Goal: Transaction & Acquisition: Purchase product/service

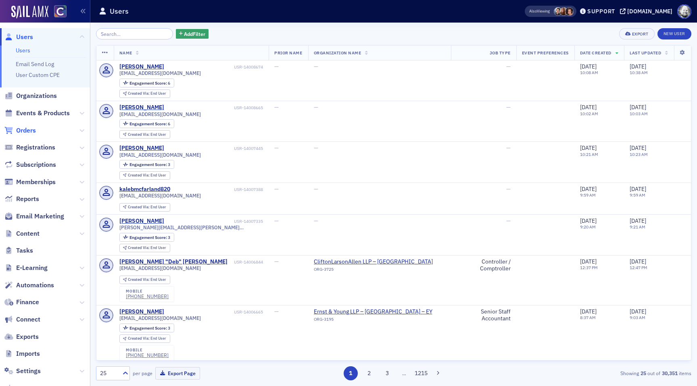
click at [25, 133] on span "Orders" at bounding box center [26, 130] width 20 height 9
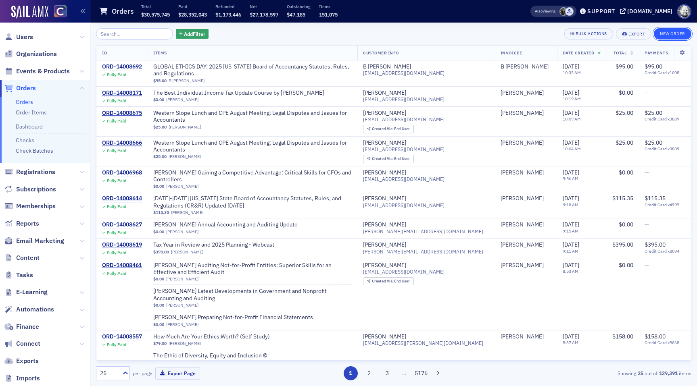
click at [683, 37] on button "New Order" at bounding box center [673, 33] width 38 height 11
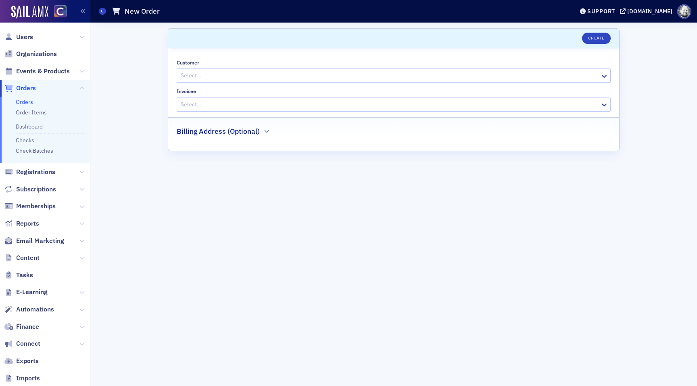
click at [458, 75] on div at bounding box center [389, 76] width 419 height 10
